Goal: Check status: Check status

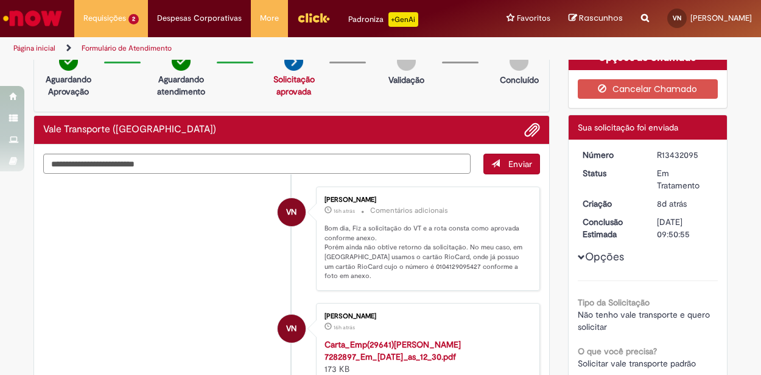
scroll to position [30, 0]
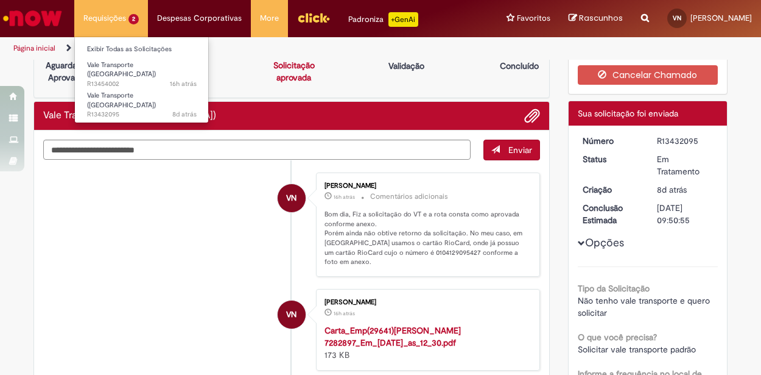
click at [122, 18] on li "Requisições 2 Exibir Todas as Solicitações Vale Transporte (VT) 16h atrás 16 ho…" at bounding box center [111, 18] width 74 height 37
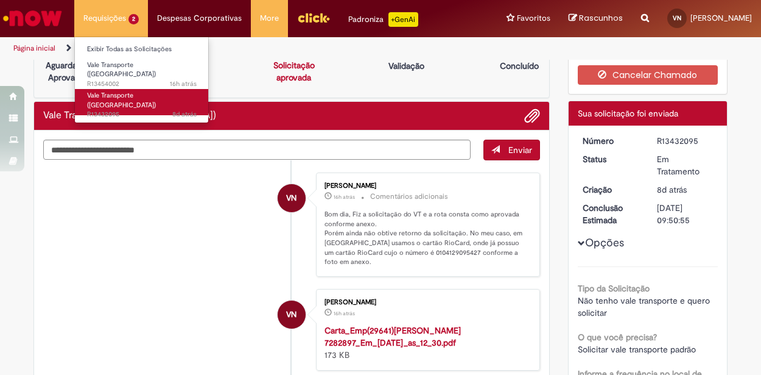
click at [119, 110] on span "8d atrás 8 dias atrás R13432095" at bounding box center [142, 115] width 110 height 10
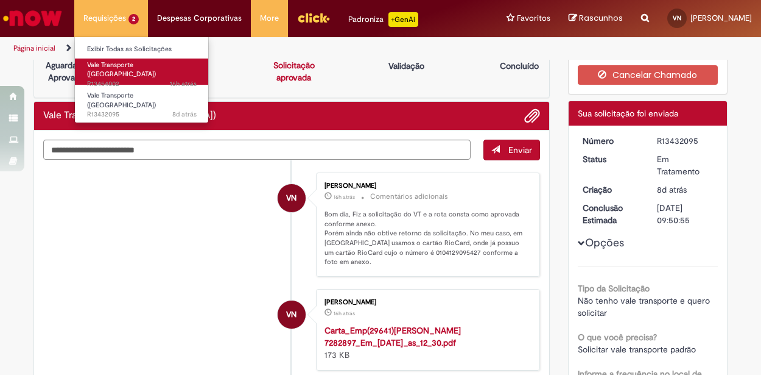
click at [170, 79] on span "16h atrás" at bounding box center [183, 83] width 27 height 9
click at [122, 79] on span "16h atrás 16 horas atrás [DATE] 17:39:40 R13454002" at bounding box center [142, 84] width 110 height 10
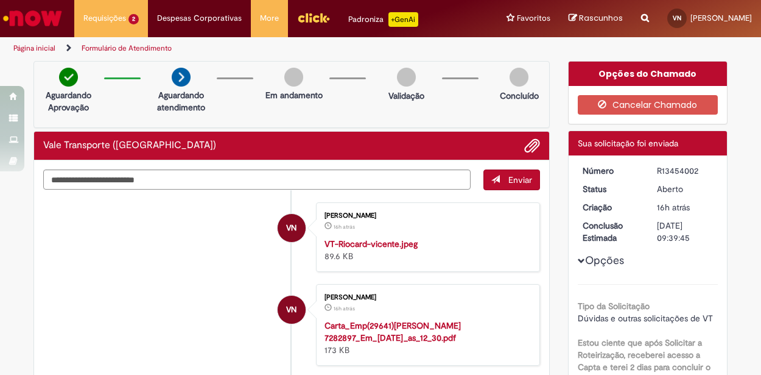
click at [206, 227] on li "VN [PERSON_NAME] 16h atrás 16 horas atrás VT-Riocard-vicente.jpeg 89.6 KB" at bounding box center [291, 236] width 497 height 69
